Goal: Task Accomplishment & Management: Manage account settings

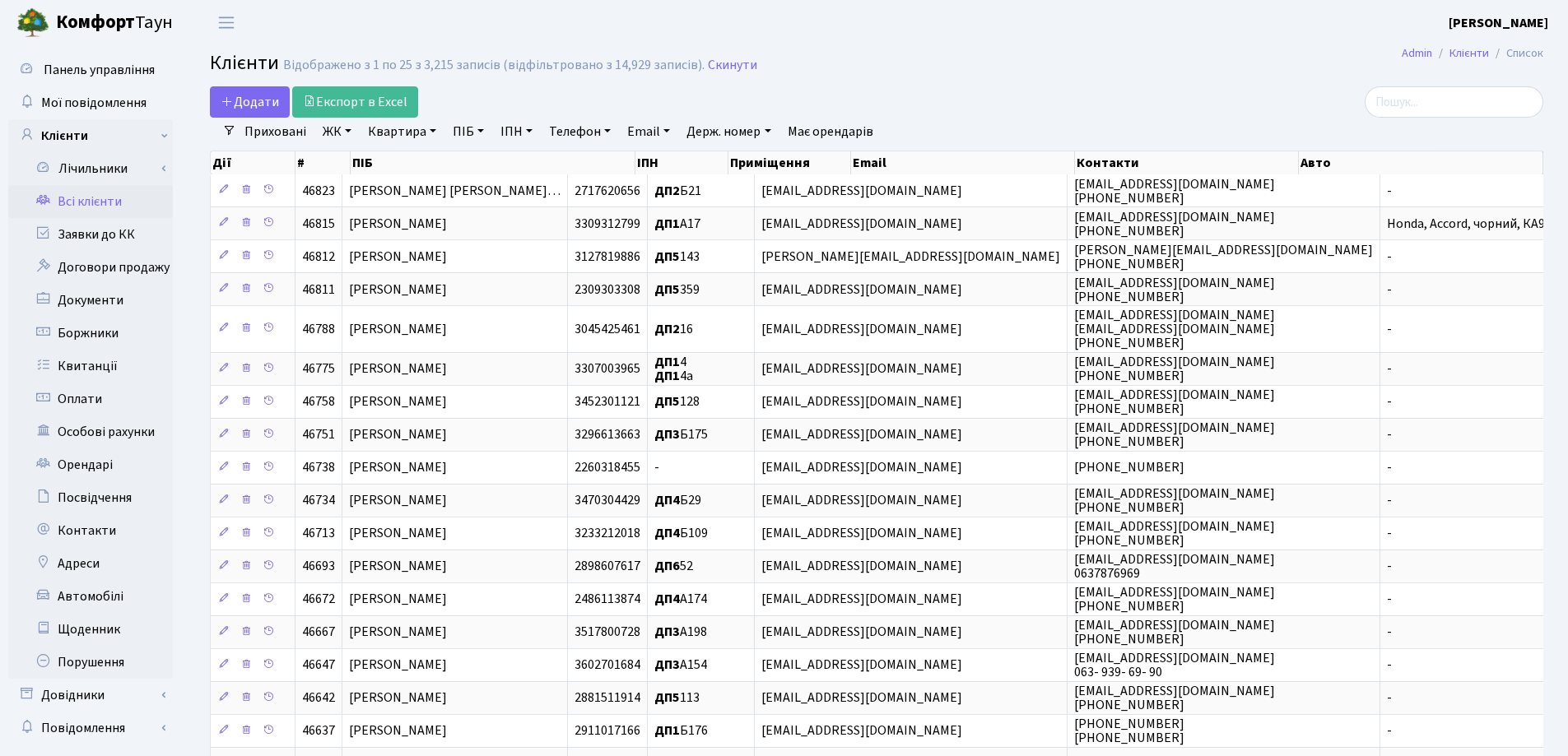
select select "25"
click at [128, 232] on link "Заявки до КК" at bounding box center [90, 234] width 164 height 33
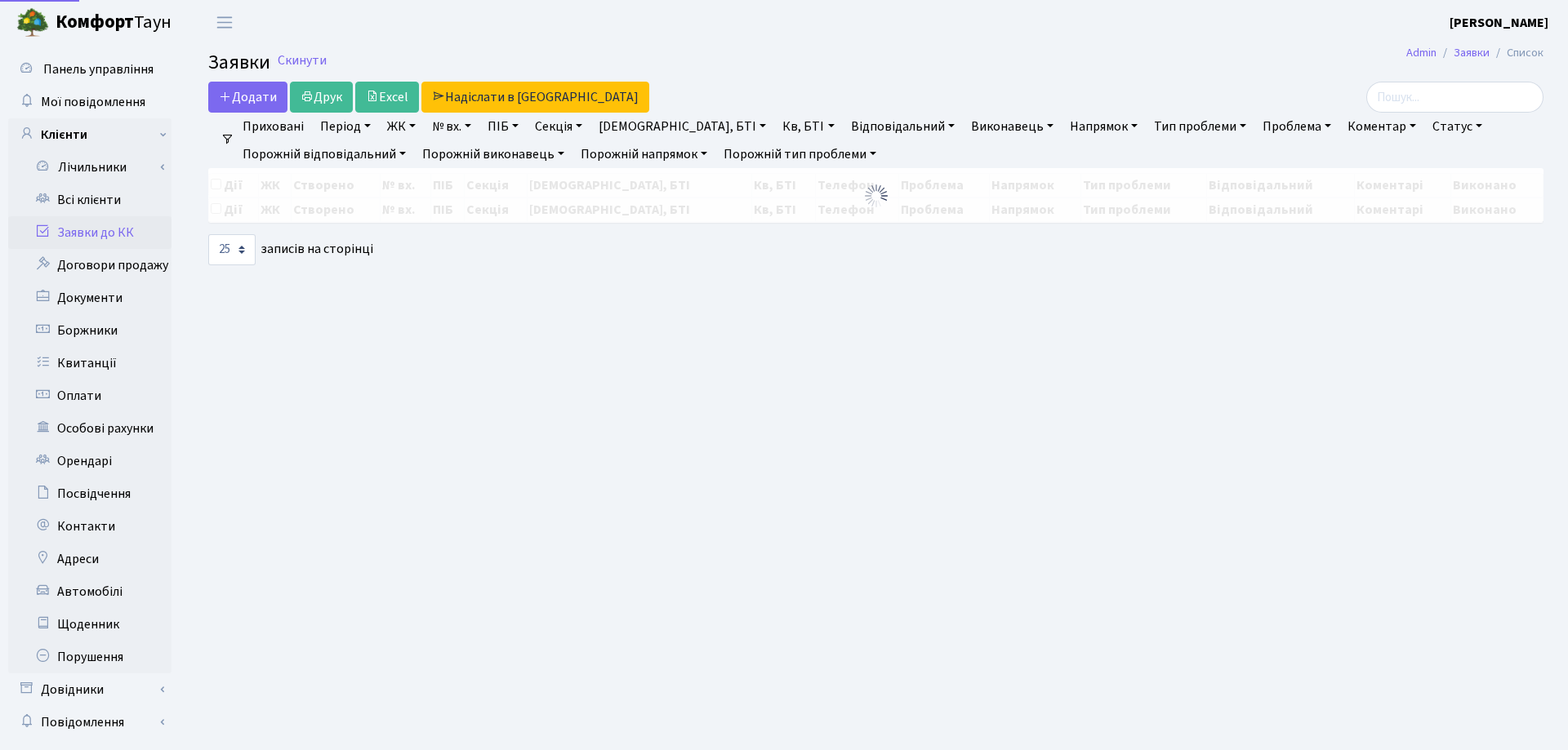
select select "25"
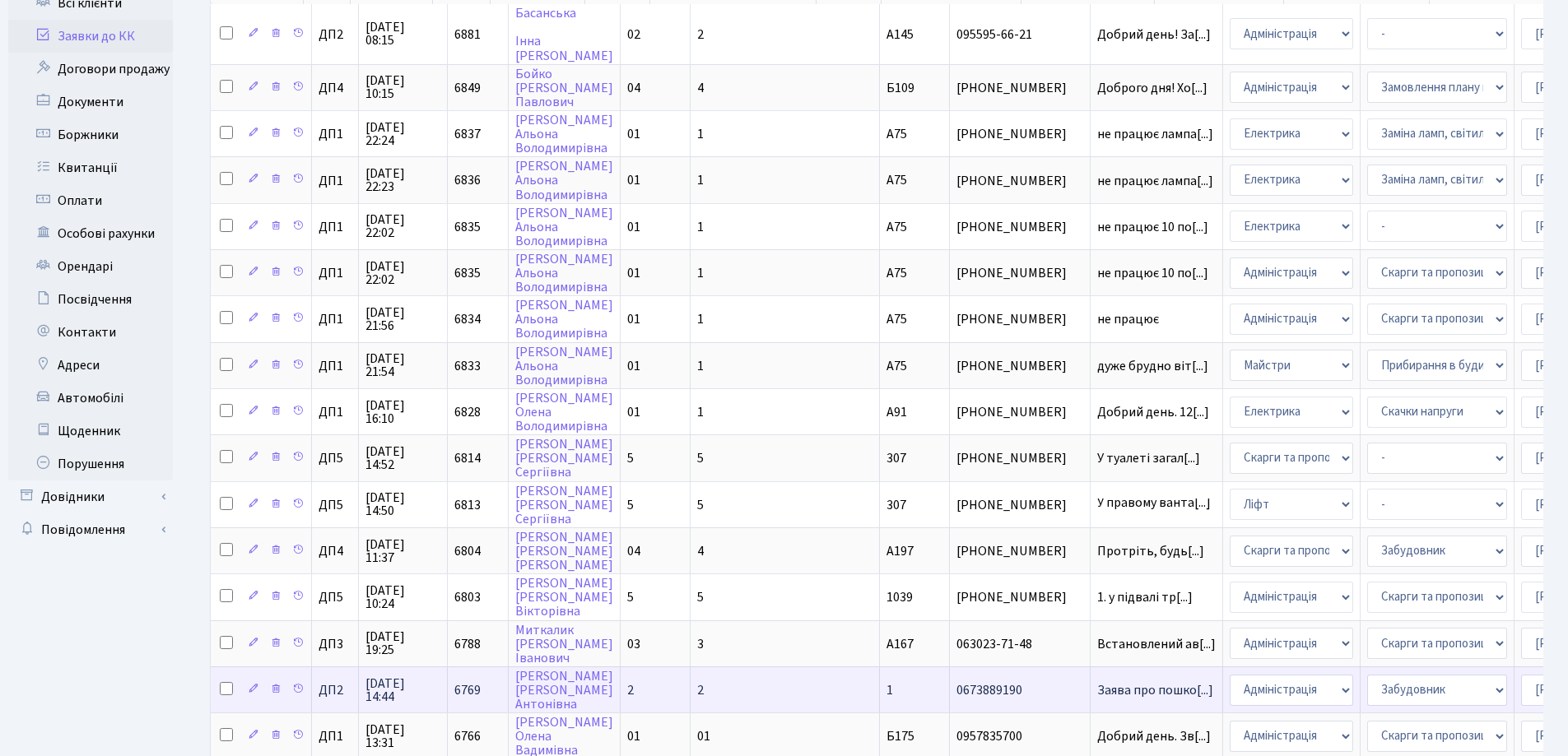
scroll to position [247, 0]
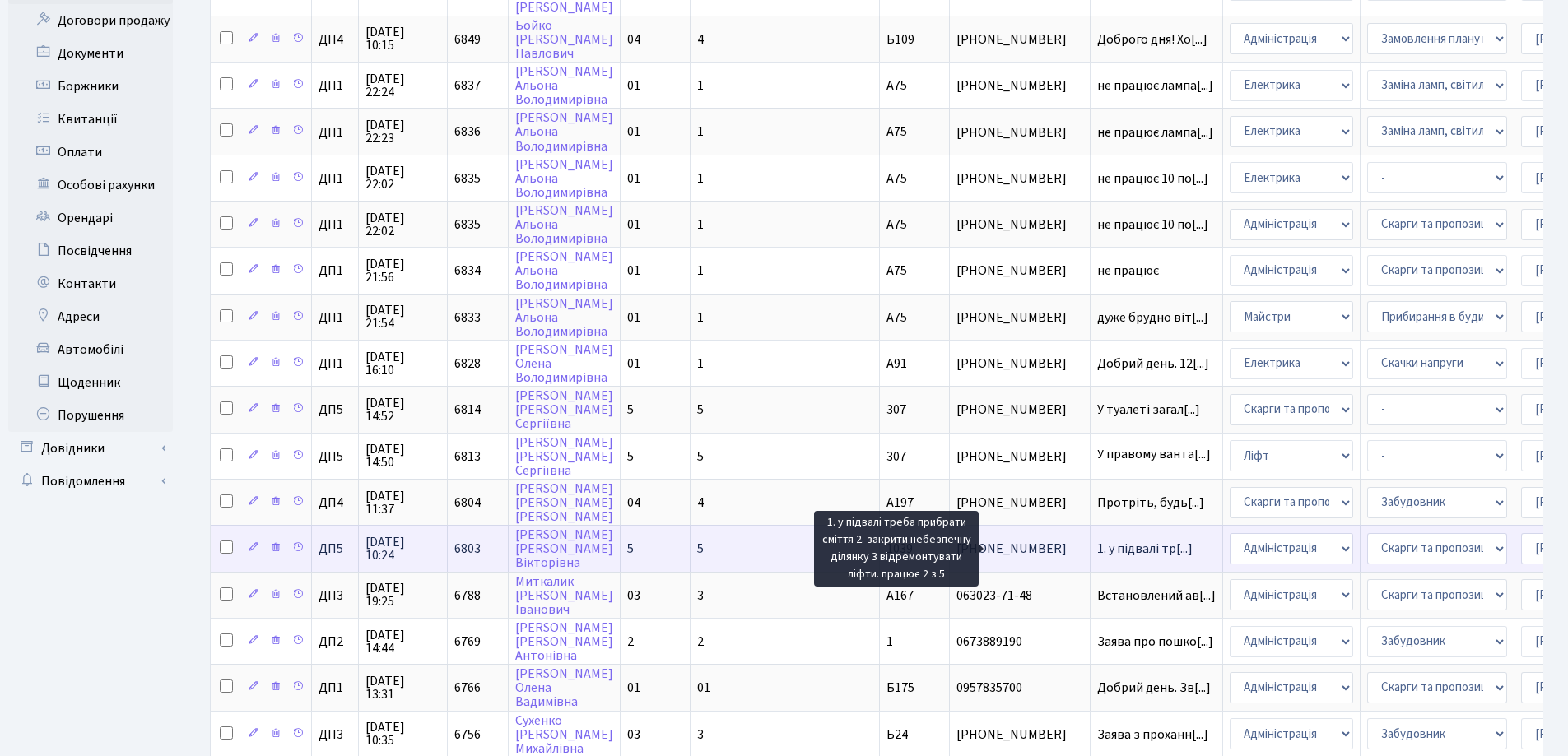
click at [1097, 544] on span "1. у підвалі тр[...]" at bounding box center [1144, 549] width 96 height 18
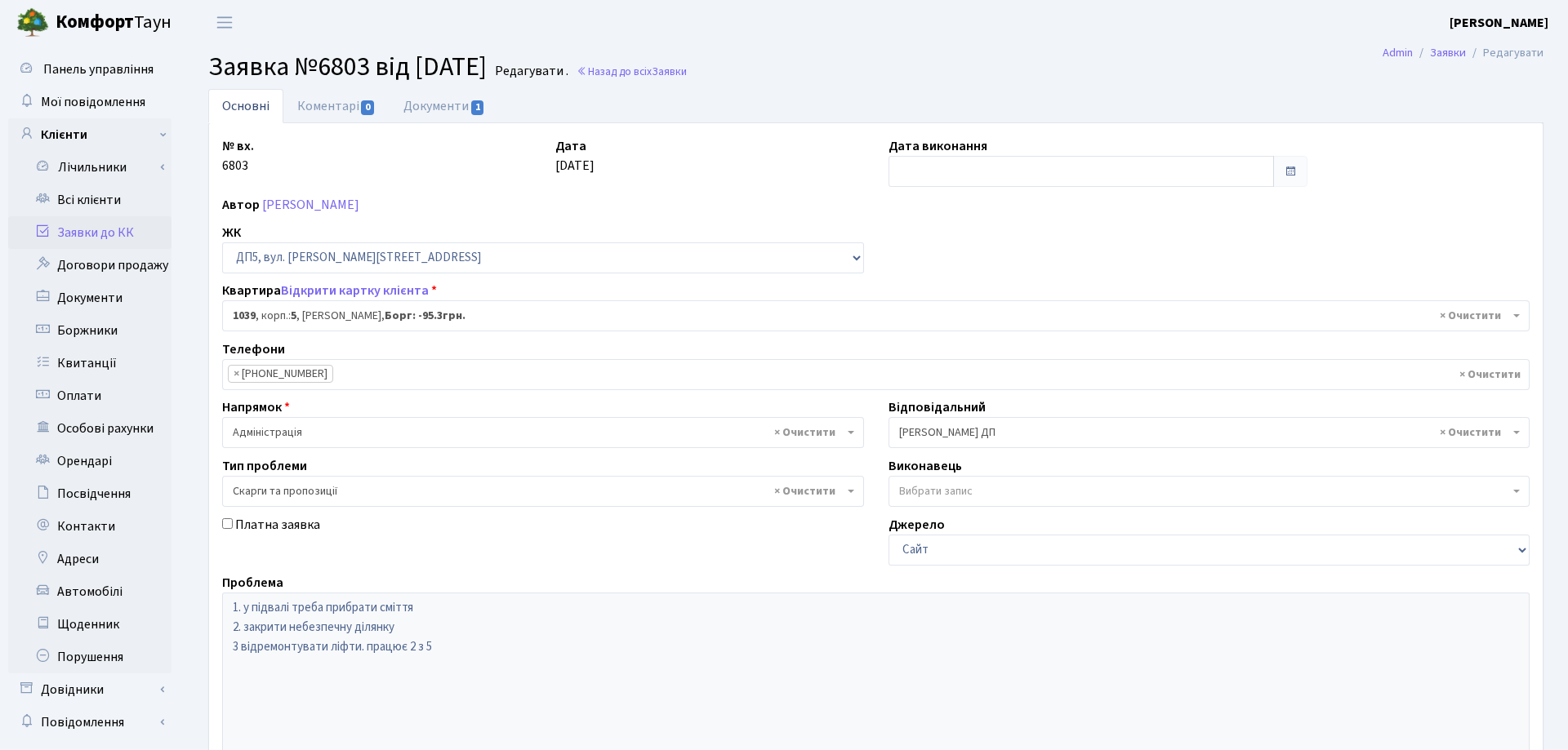
select select "46075"
select select "55"
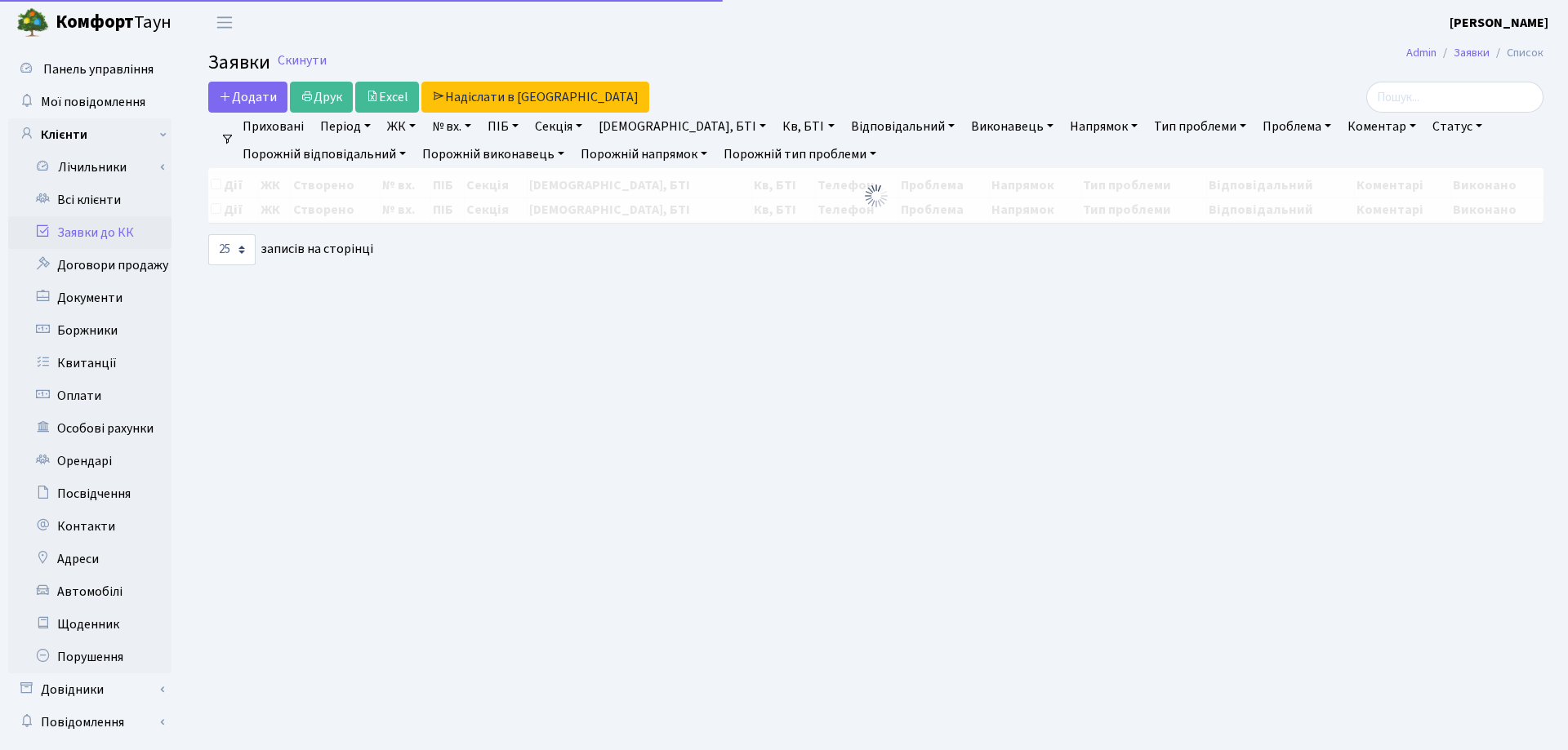
select select "25"
